Goal: Information Seeking & Learning: Learn about a topic

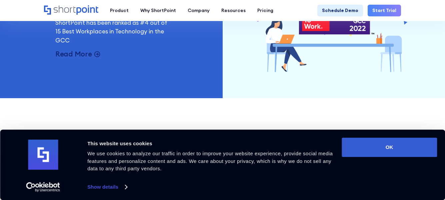
scroll to position [1534, 0]
click at [83, 56] on p "Read More" at bounding box center [73, 53] width 37 height 9
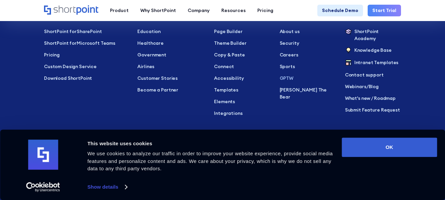
scroll to position [2333, 0]
